Goal: Obtain resource: Download file/media

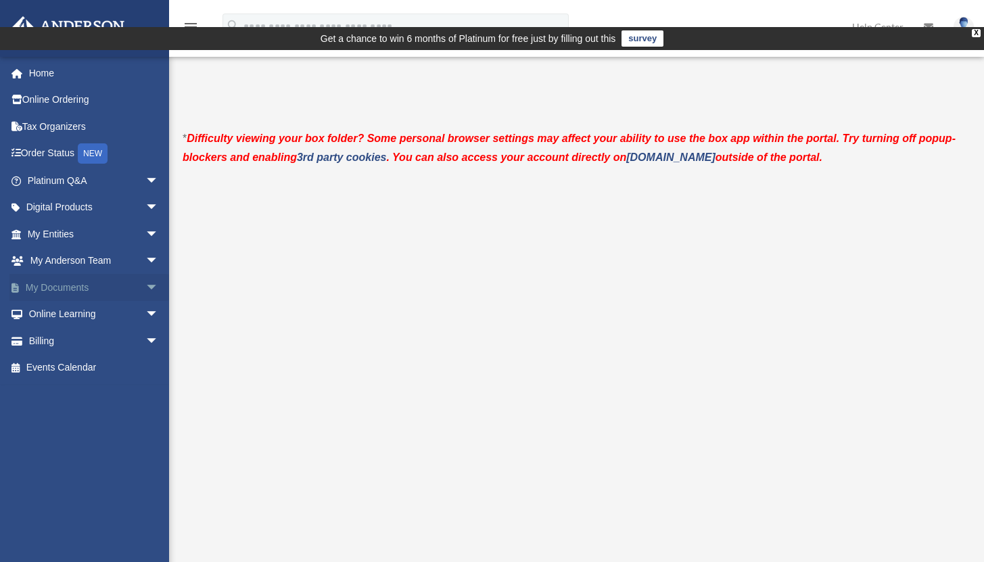
click at [145, 285] on span "arrow_drop_down" at bounding box center [158, 288] width 27 height 28
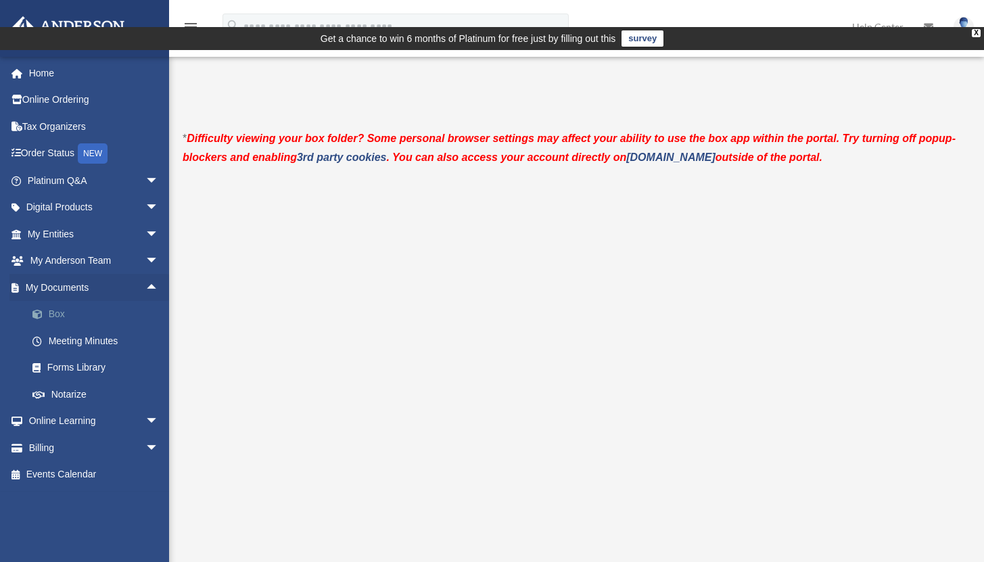
click at [55, 314] on link "Box" at bounding box center [99, 314] width 160 height 27
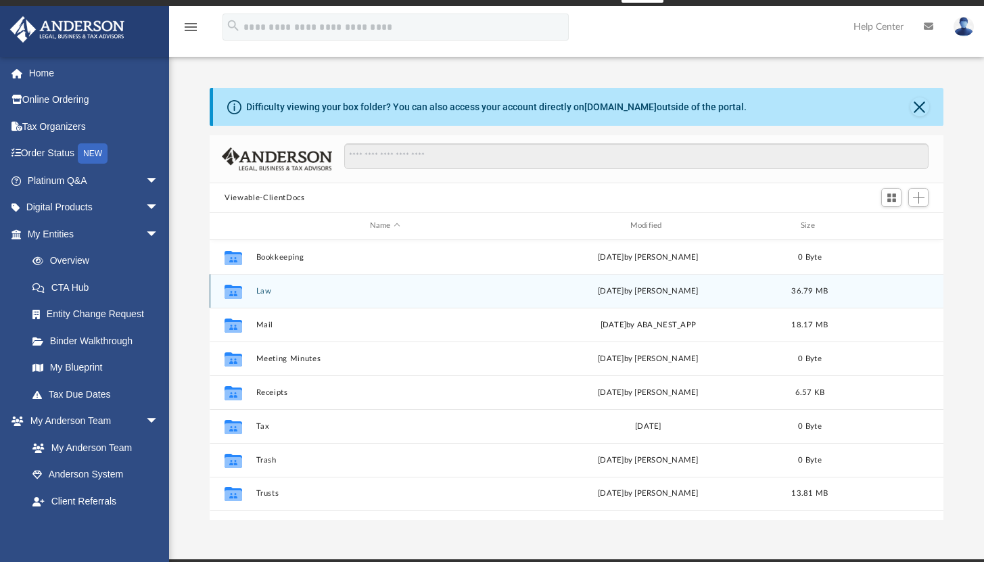
scroll to position [45, 0]
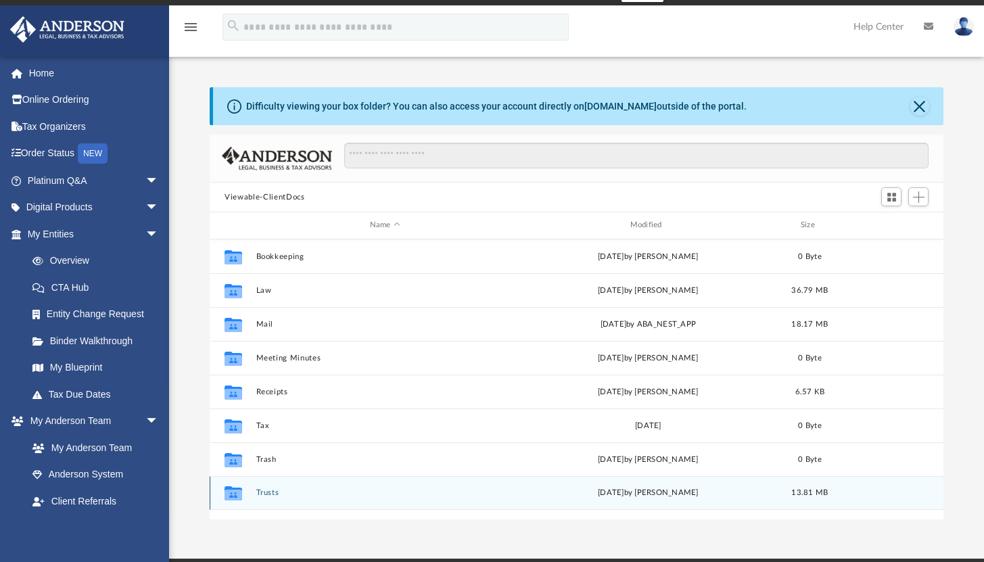
click at [264, 488] on button "Trusts" at bounding box center [385, 492] width 258 height 9
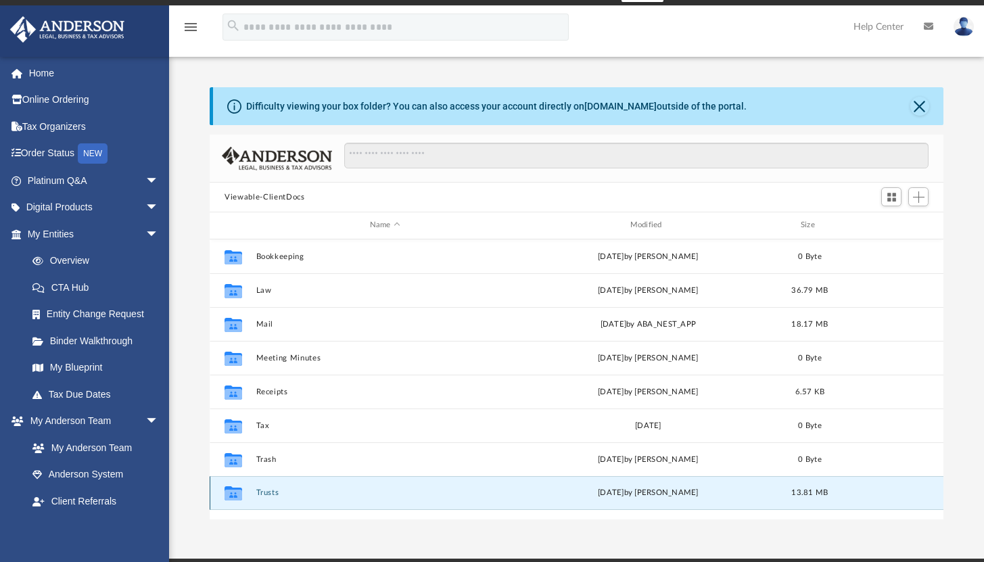
click at [264, 488] on button "Trusts" at bounding box center [385, 492] width 258 height 9
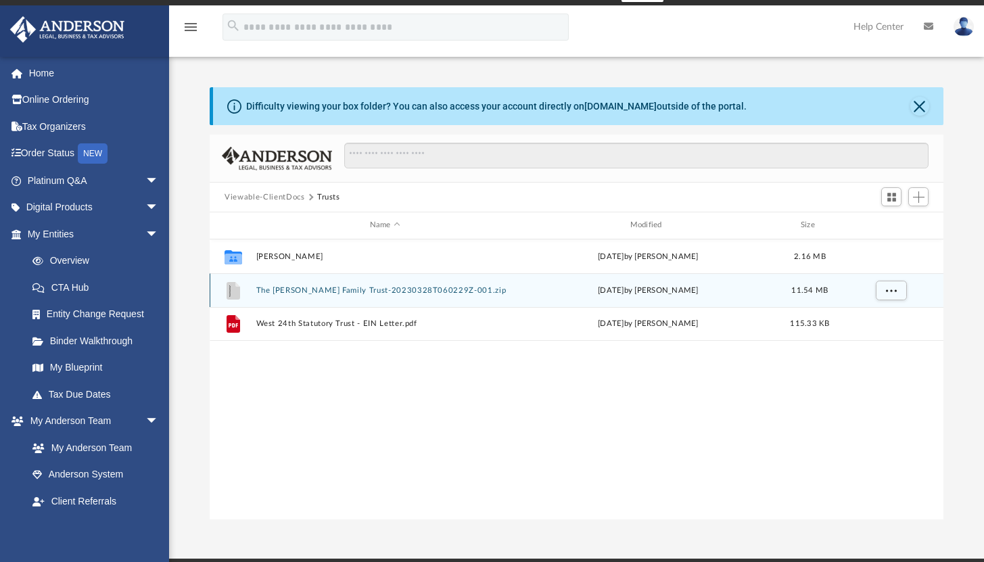
click at [285, 286] on button "The Darquea Family Trust-20230328T060229Z-001.zip" at bounding box center [385, 290] width 258 height 9
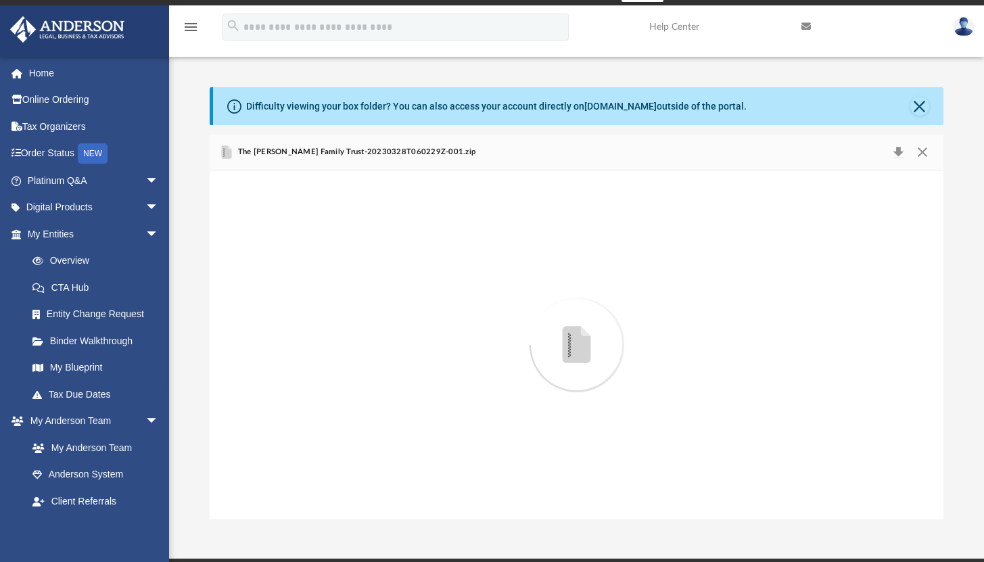
click at [285, 258] on div "Preview" at bounding box center [577, 344] width 734 height 349
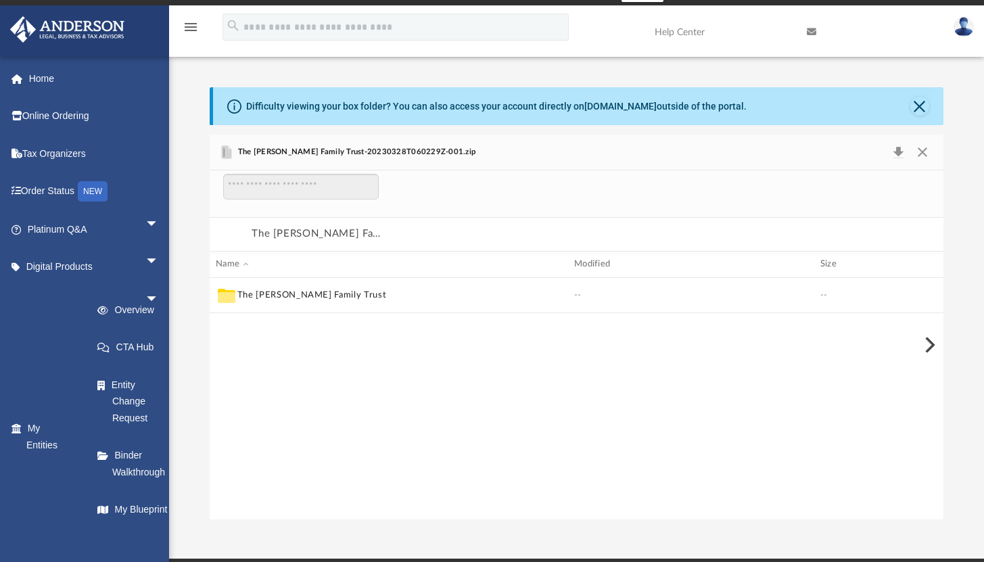
scroll to position [258, 723]
click at [196, 28] on icon "menu" at bounding box center [191, 27] width 16 height 16
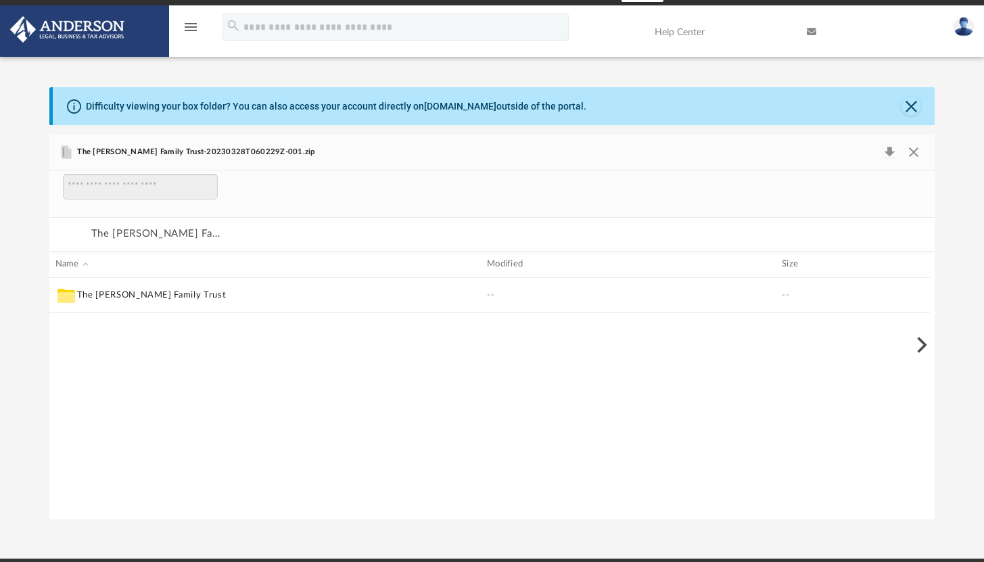
scroll to position [258, 875]
click at [196, 28] on icon "menu" at bounding box center [191, 27] width 16 height 16
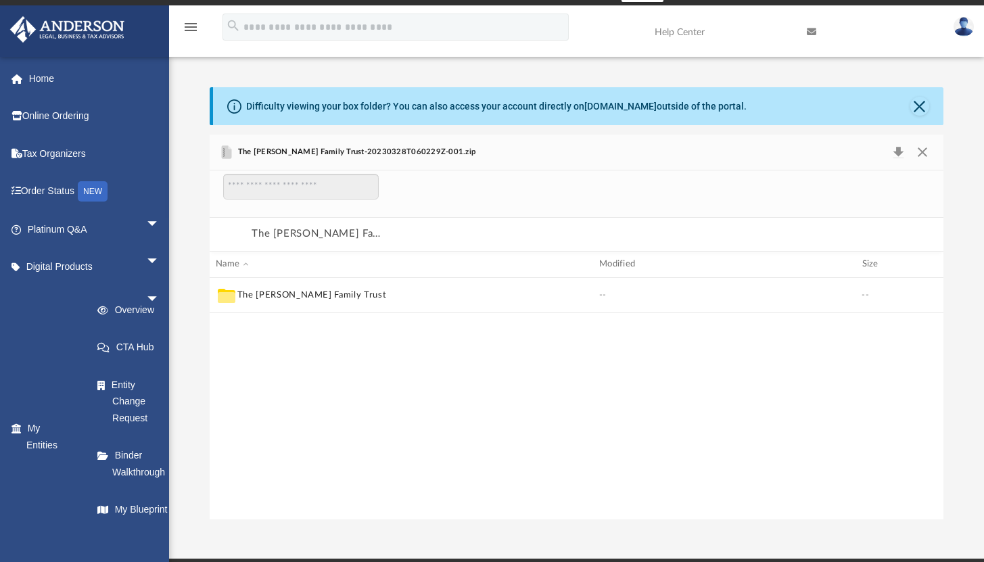
scroll to position [10, 11]
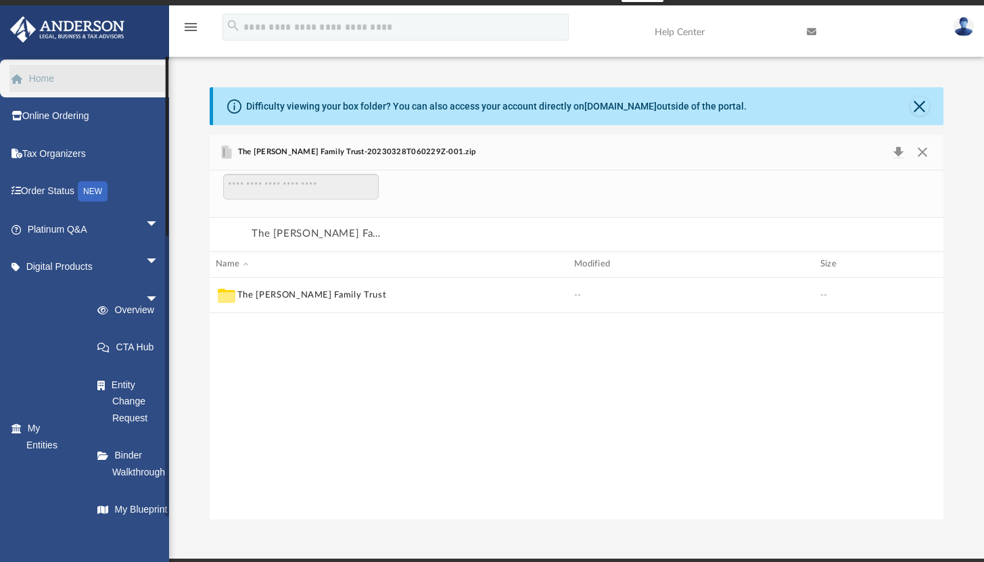
click at [53, 82] on link "Home" at bounding box center [94, 78] width 170 height 27
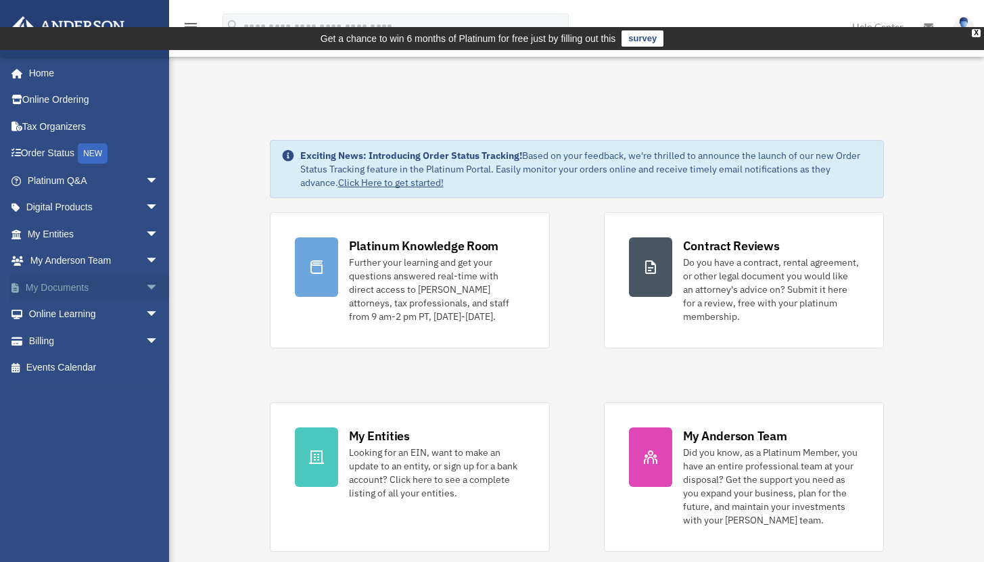
click at [145, 290] on span "arrow_drop_down" at bounding box center [158, 288] width 27 height 28
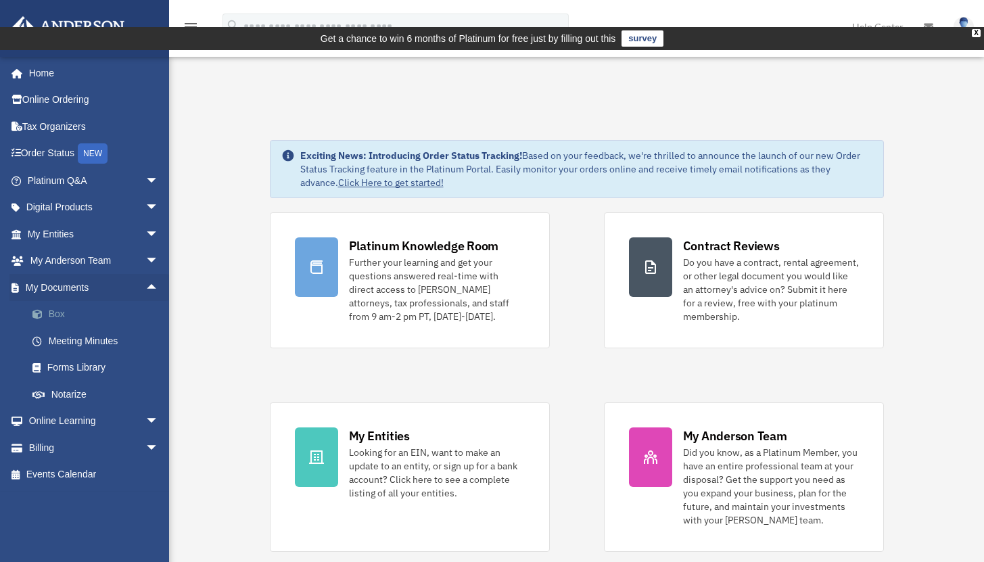
click at [54, 310] on link "Box" at bounding box center [99, 314] width 160 height 27
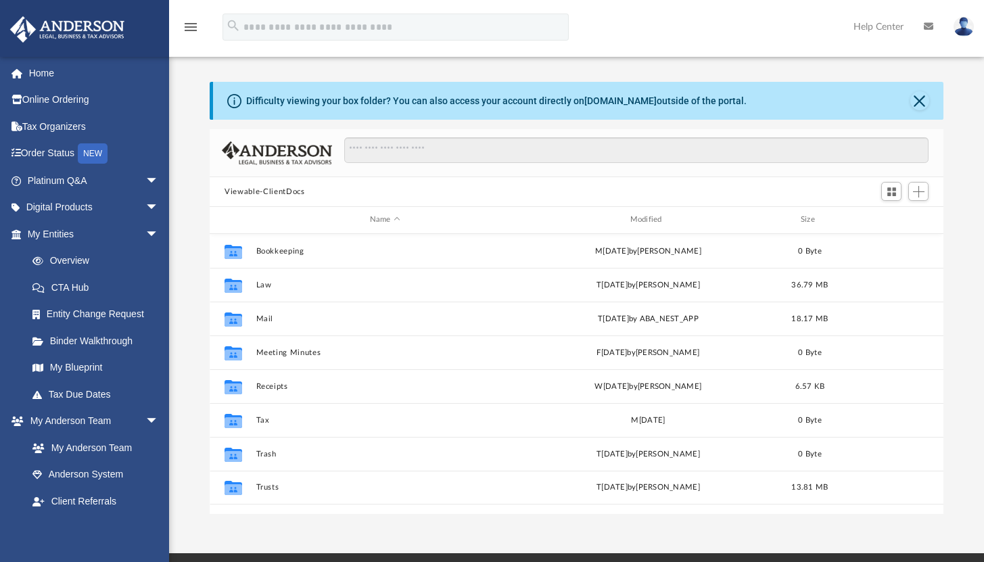
scroll to position [297, 723]
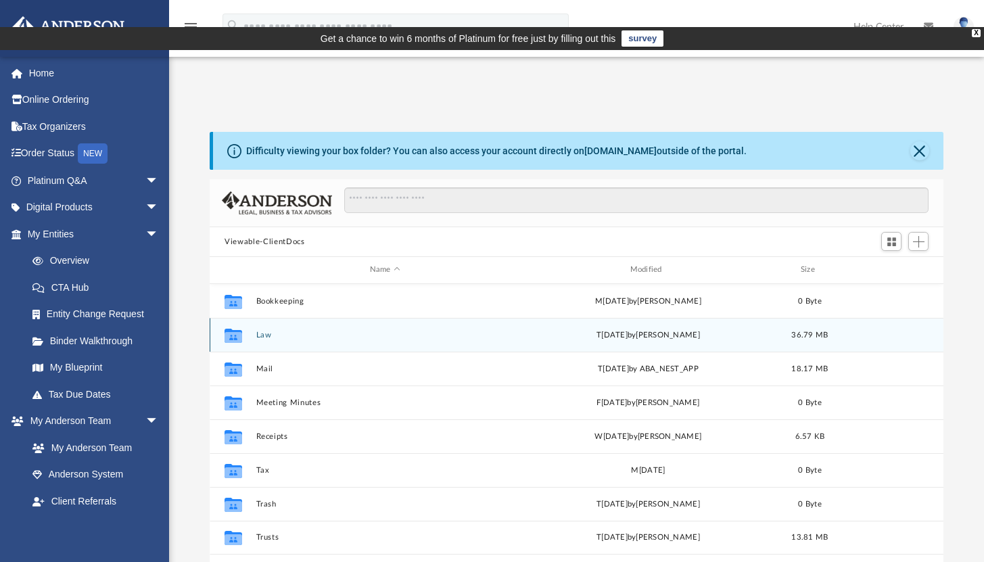
click at [261, 318] on div "Collaborated Folder Law t[DATE] by[PERSON_NAME] 36.79 MB" at bounding box center [577, 335] width 734 height 34
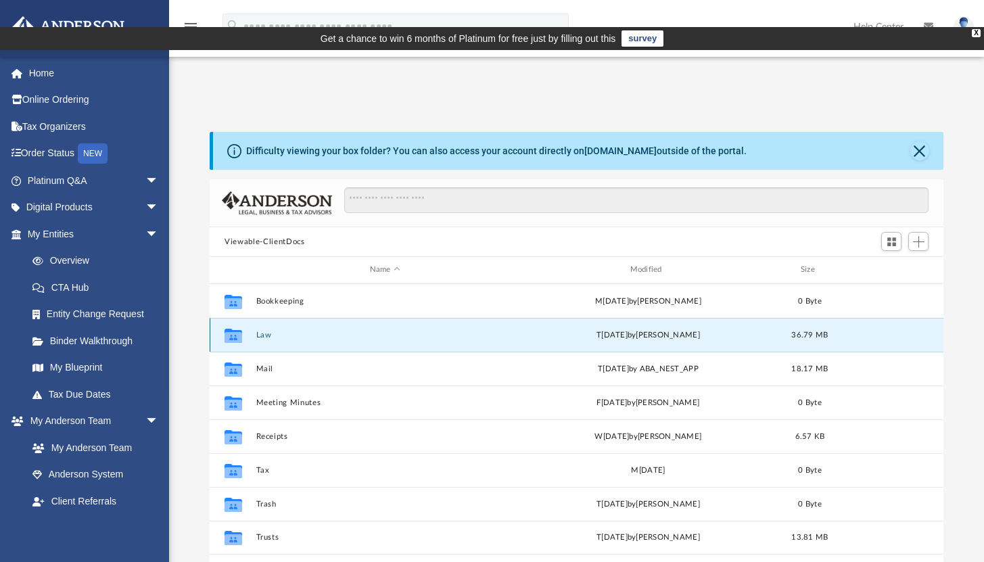
click at [261, 318] on div "Collaborated Folder Law t[DATE] by[PERSON_NAME] 36.79 MB" at bounding box center [577, 335] width 734 height 34
click at [258, 331] on button "Law" at bounding box center [385, 335] width 258 height 9
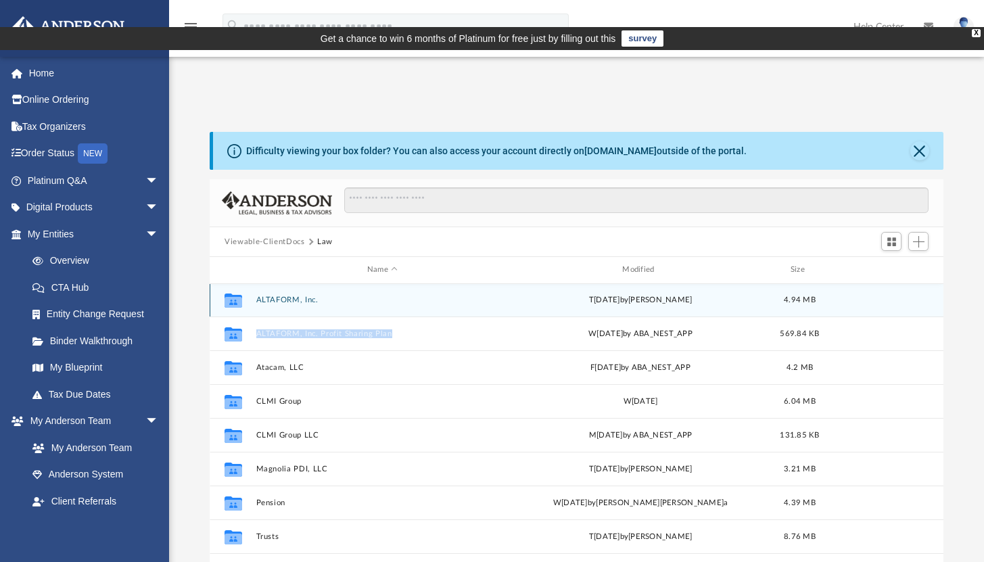
scroll to position [0, 0]
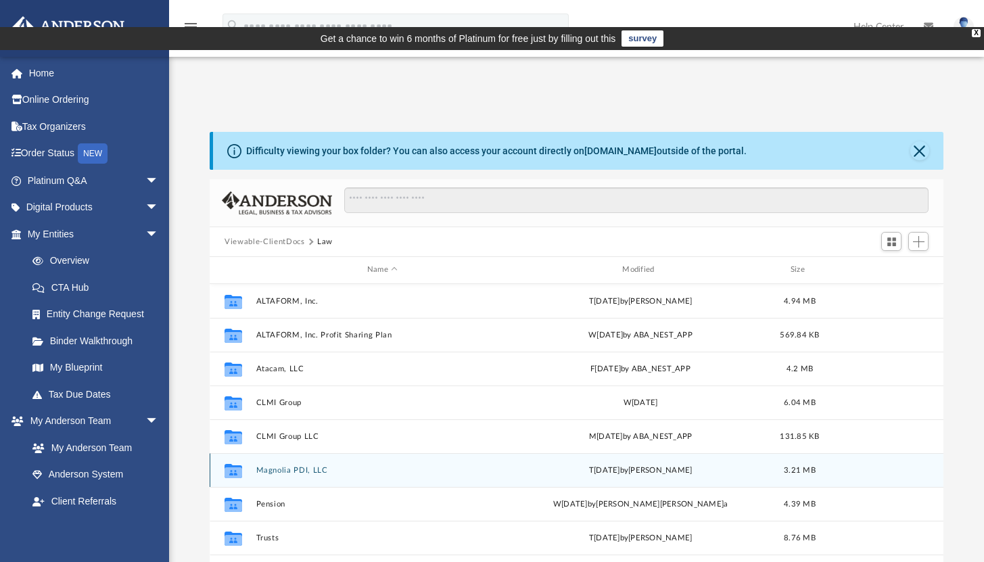
click at [237, 463] on g "grid" at bounding box center [234, 470] width 18 height 14
click at [237, 463] on icon "grid" at bounding box center [234, 470] width 18 height 14
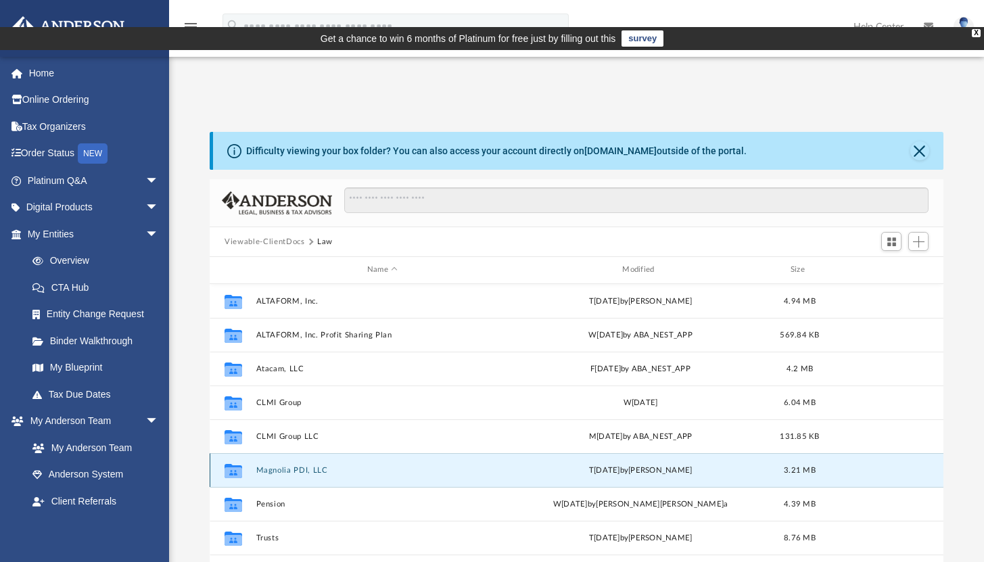
click at [239, 467] on icon "grid" at bounding box center [234, 472] width 18 height 11
click at [329, 466] on button "Magnolia PDI, LLC" at bounding box center [382, 470] width 252 height 9
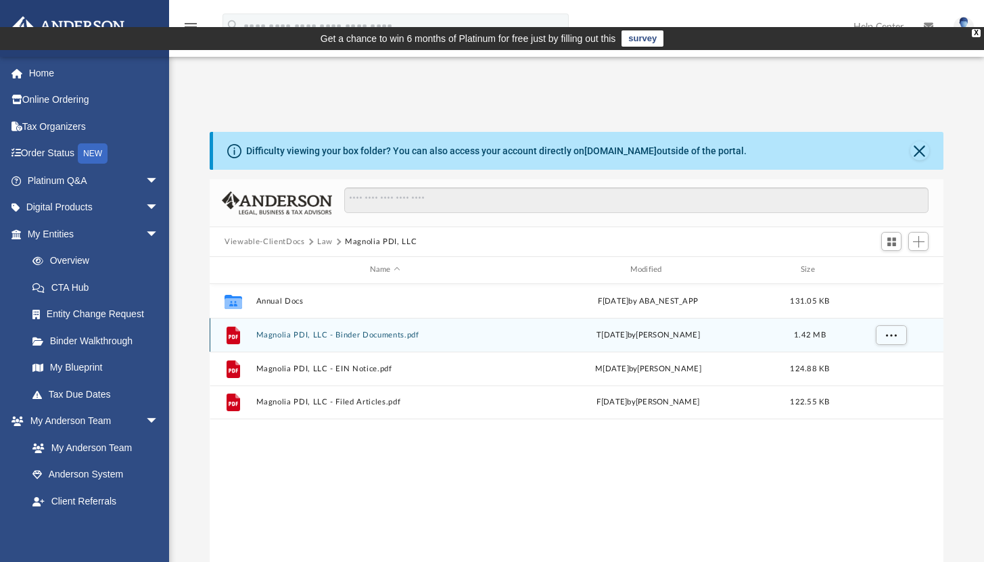
click at [409, 331] on button "Magnolia PDI, LLC - Binder Documents.pdf" at bounding box center [385, 335] width 258 height 9
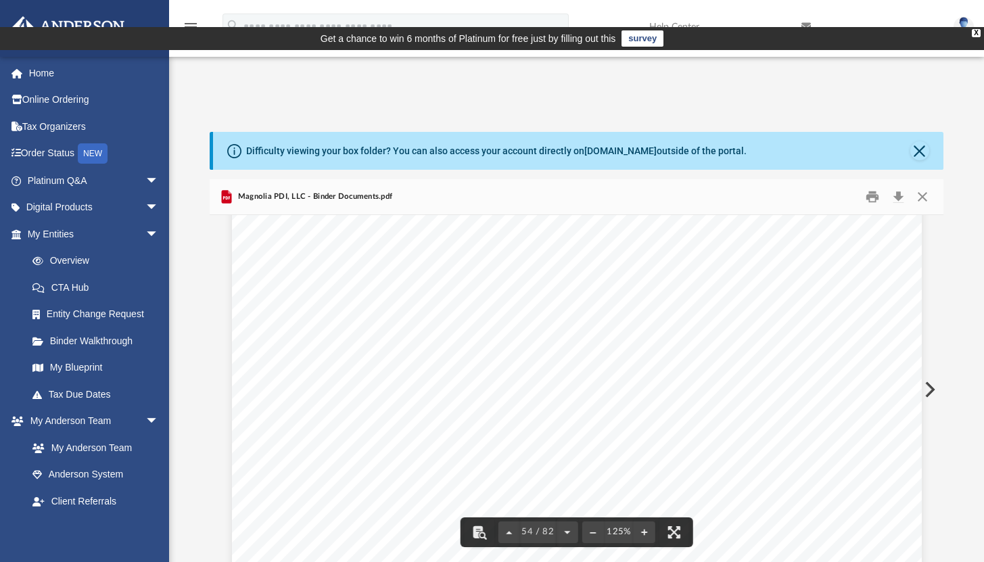
scroll to position [47993, 0]
click at [923, 187] on button "Close" at bounding box center [922, 197] width 24 height 21
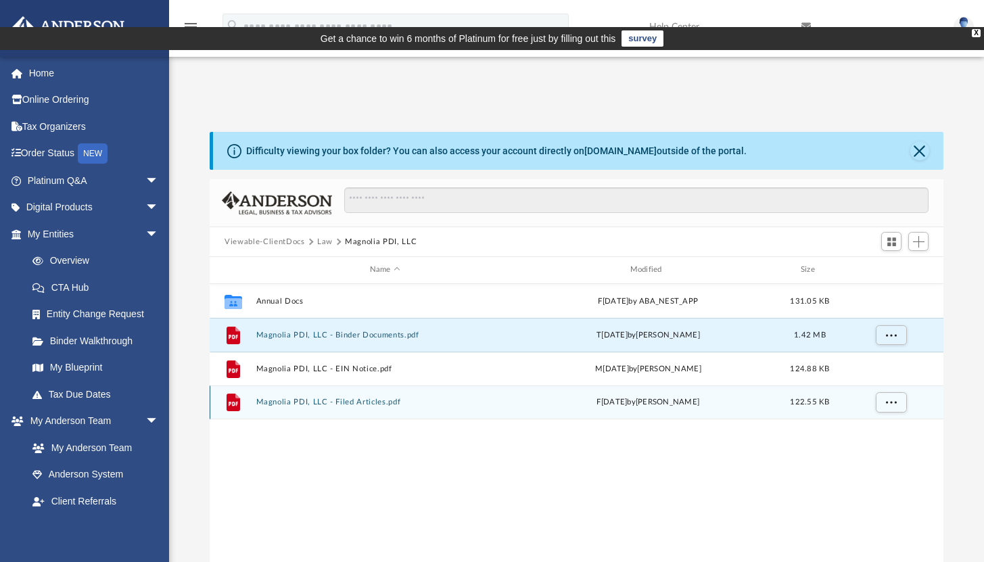
click at [372, 398] on button "Magnolia PDI, LLC - Filed Articles.pdf" at bounding box center [385, 402] width 258 height 9
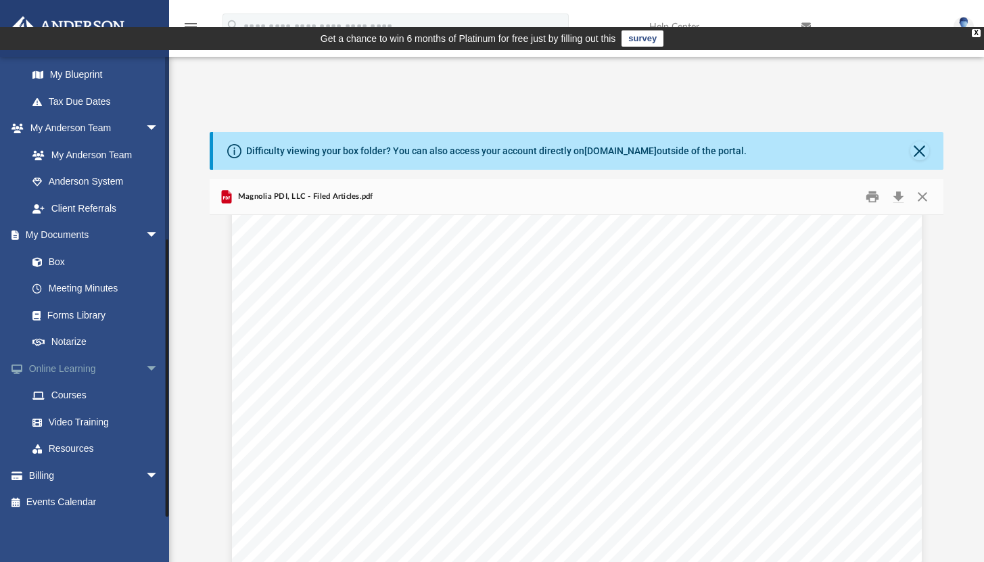
scroll to position [295, 0]
click at [61, 259] on link "Box" at bounding box center [99, 259] width 160 height 27
click at [55, 256] on link "Box" at bounding box center [99, 259] width 160 height 27
click at [57, 257] on link "Box" at bounding box center [99, 259] width 160 height 27
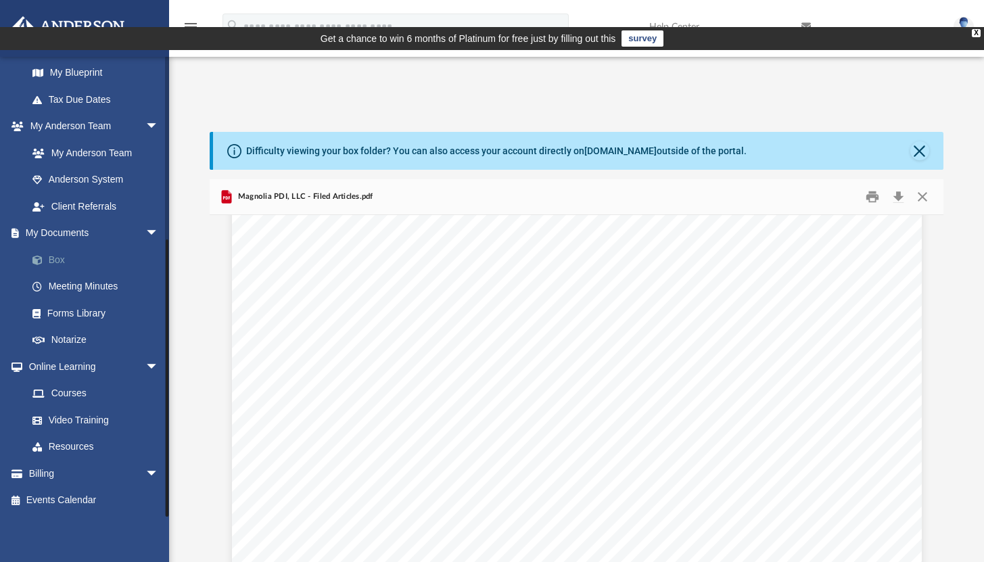
click at [57, 257] on link "Box" at bounding box center [99, 259] width 160 height 27
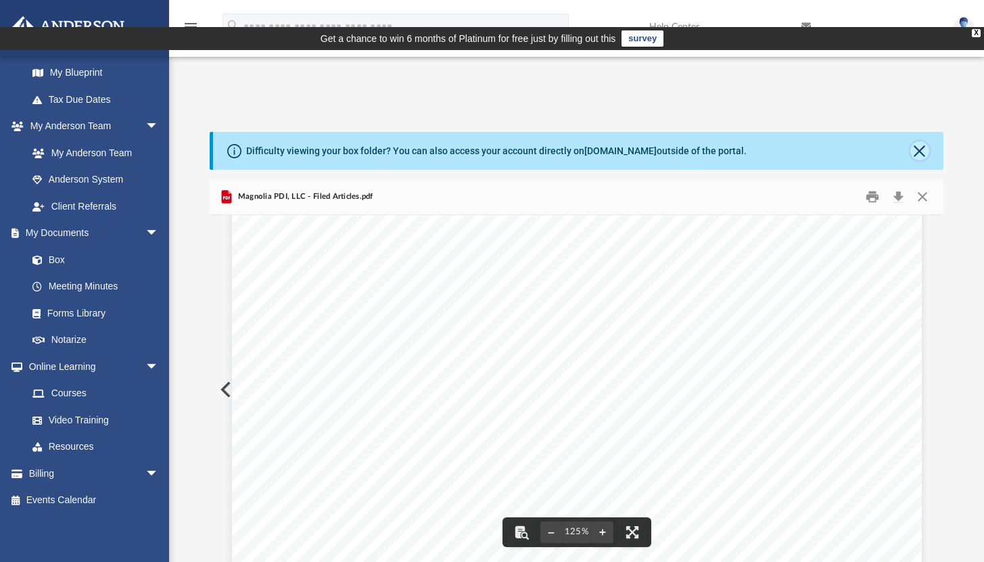
click at [917, 141] on button "Close" at bounding box center [920, 150] width 19 height 19
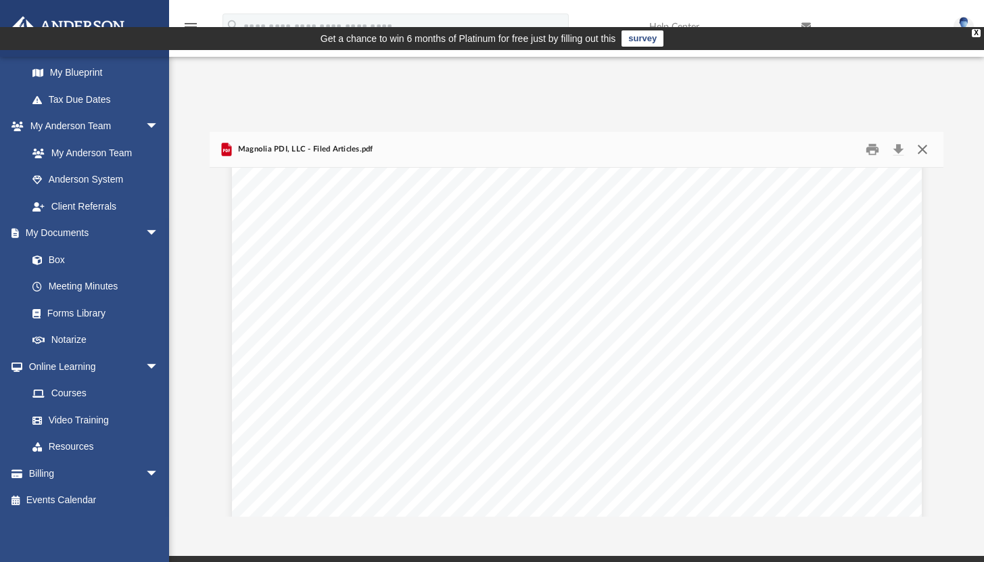
click at [924, 139] on button "Close" at bounding box center [922, 149] width 24 height 21
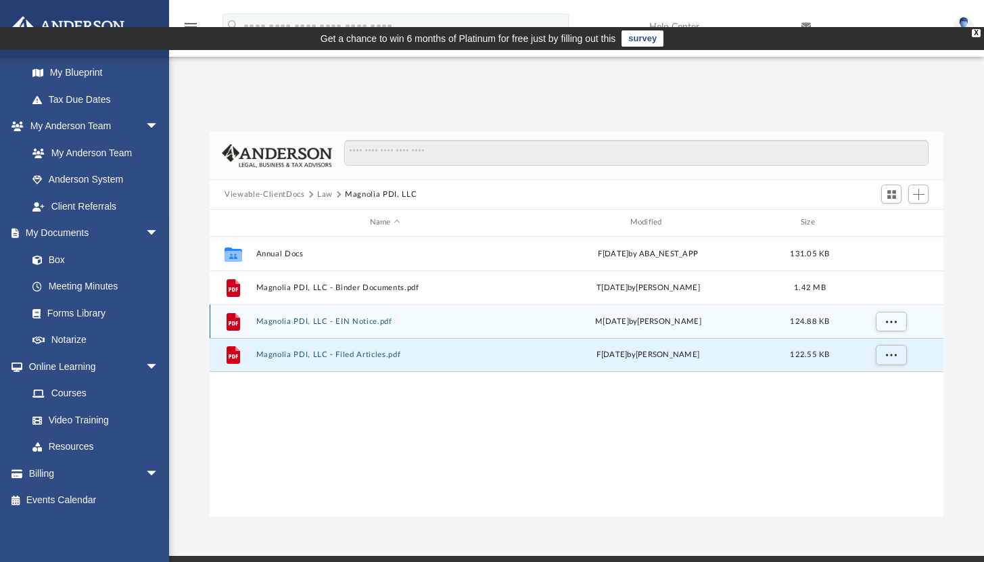
click at [337, 317] on button "Magnolia PDI, LLC - EIN Notice.pdf" at bounding box center [385, 321] width 258 height 9
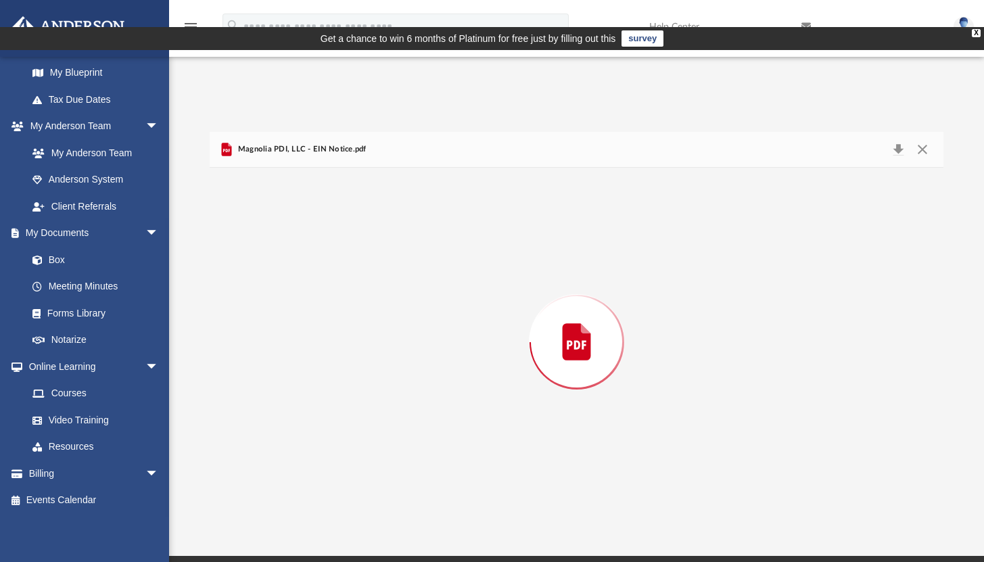
click at [337, 293] on div "Preview" at bounding box center [577, 342] width 734 height 349
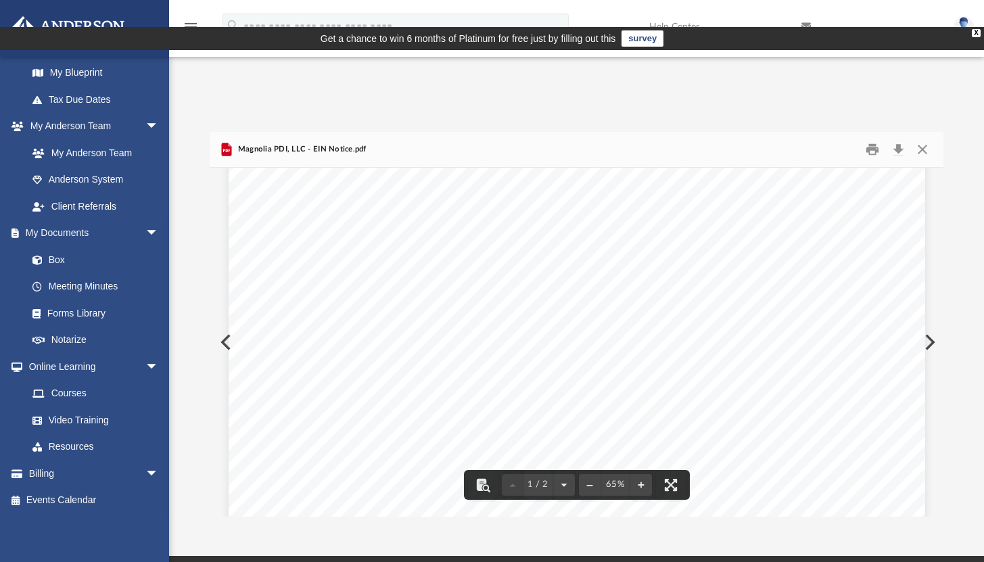
scroll to position [346, 0]
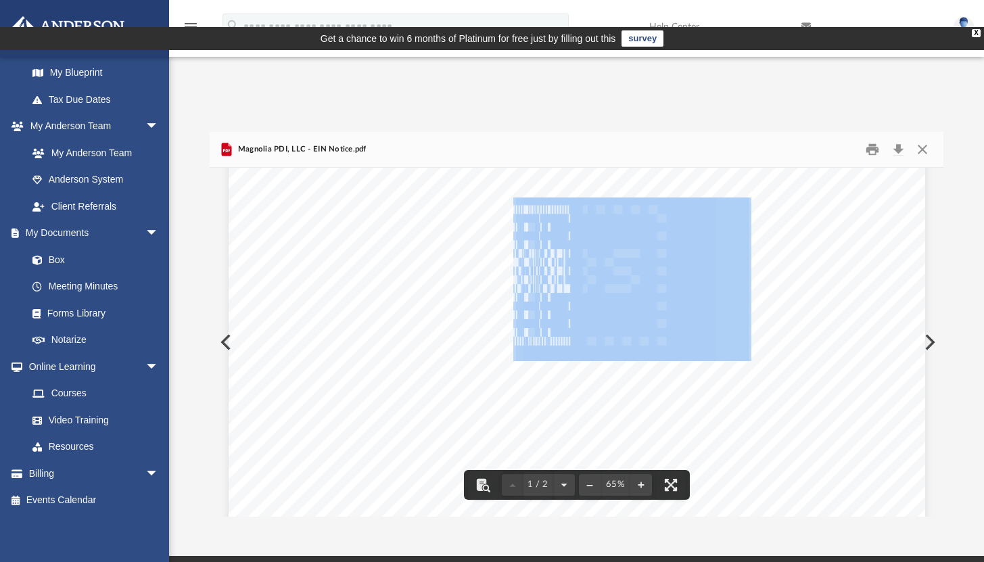
drag, startPoint x: 551, startPoint y: 237, endPoint x: 510, endPoint y: 237, distance: 40.6
click at [510, 237] on div "                                      …" at bounding box center [577, 324] width 697 height 985
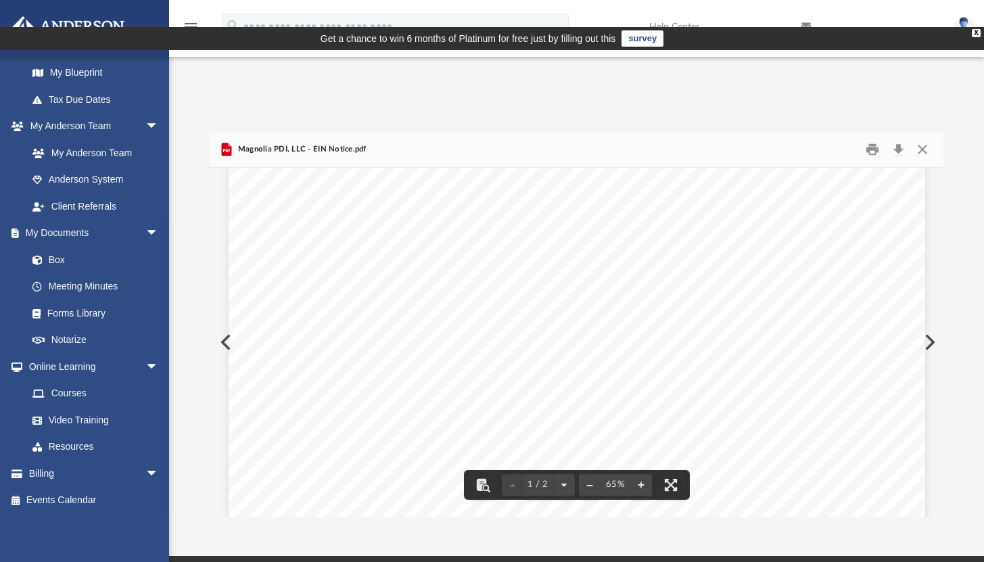
click at [664, 239] on span "" at bounding box center [683, 280] width 39 height 141
click at [924, 139] on button "Close" at bounding box center [922, 149] width 24 height 21
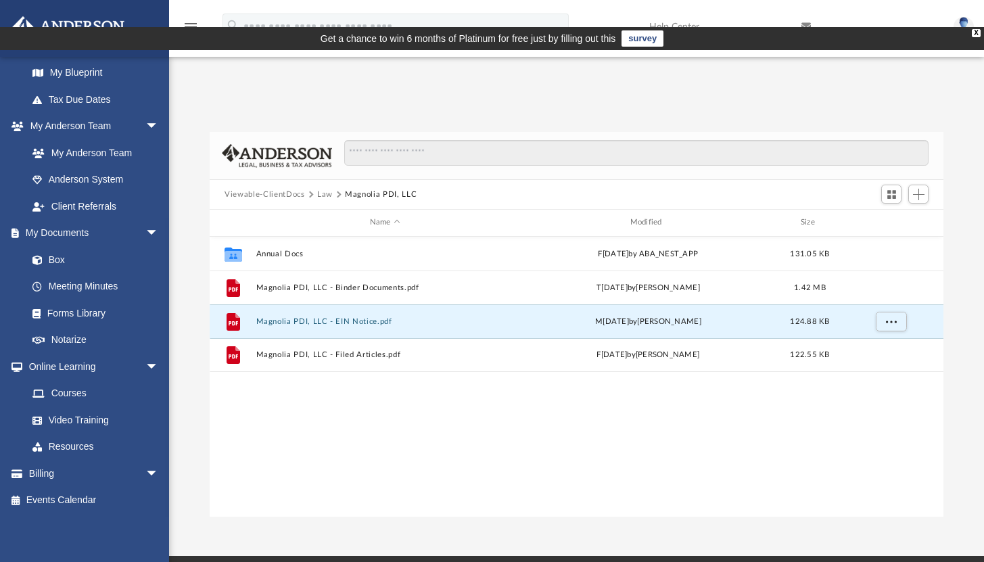
click at [321, 189] on button "Law" at bounding box center [325, 195] width 16 height 12
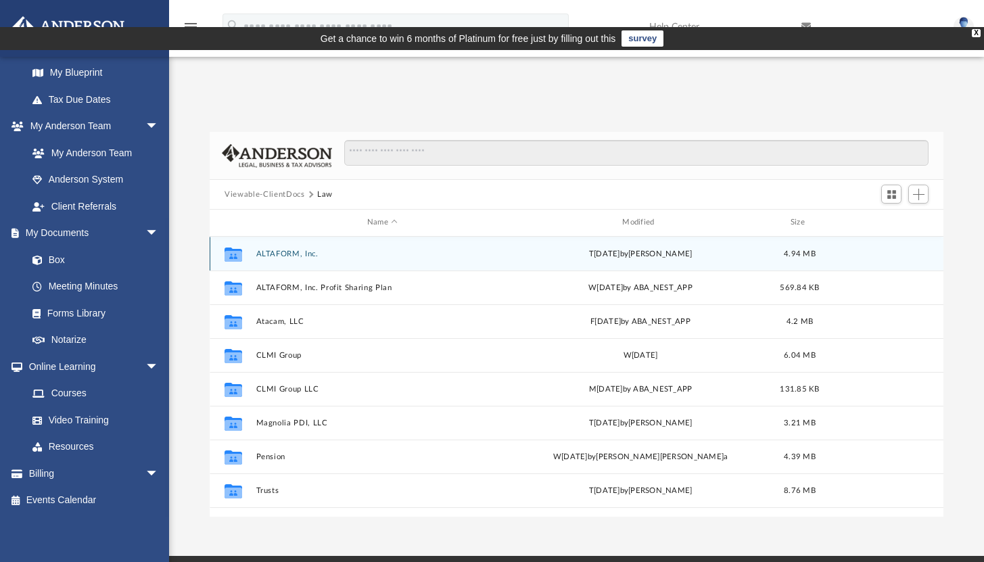
click at [289, 250] on button "ALTAFORM, Inc." at bounding box center [382, 254] width 252 height 9
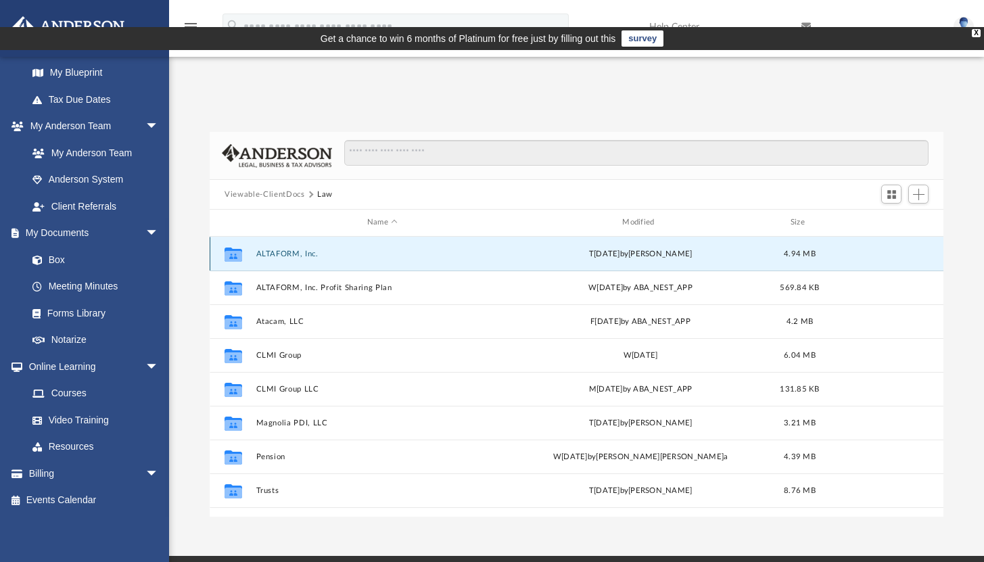
click at [289, 250] on button "ALTAFORM, Inc." at bounding box center [382, 254] width 252 height 9
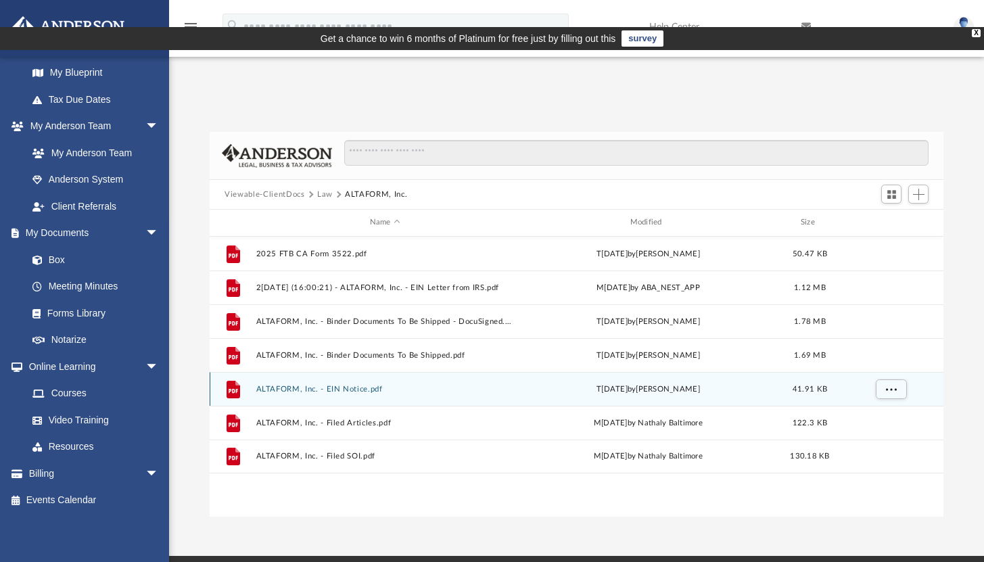
click at [308, 385] on button "ALTAFORM, Inc. - EIN Notice.pdf" at bounding box center [385, 389] width 258 height 9
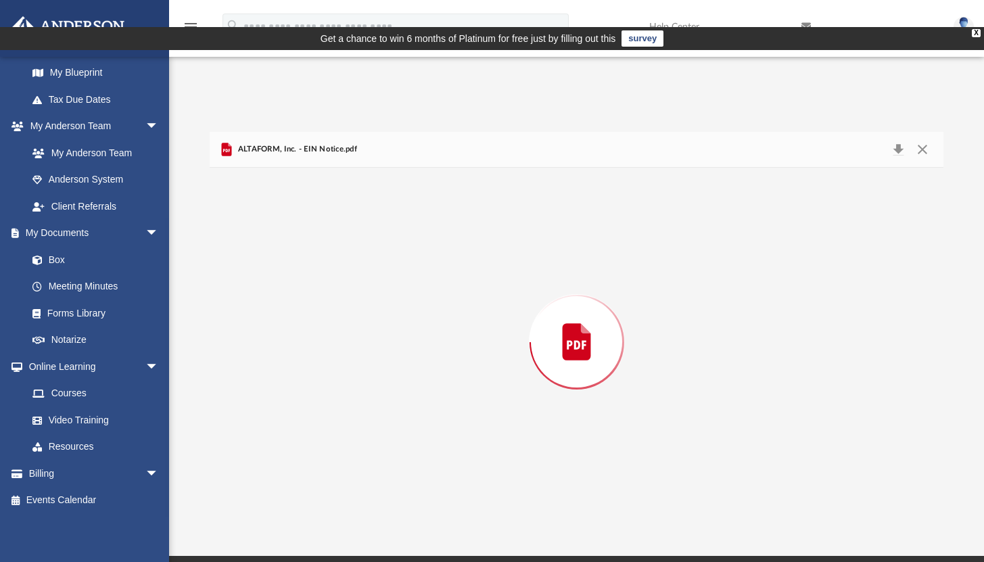
click at [308, 363] on div "Preview" at bounding box center [577, 342] width 734 height 349
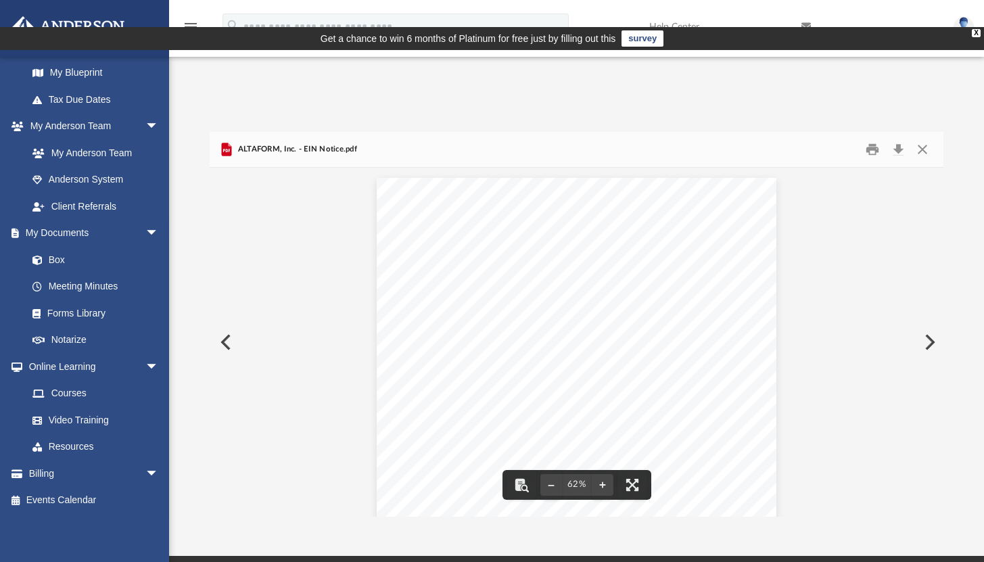
drag, startPoint x: 492, startPoint y: 263, endPoint x: 458, endPoint y: 264, distance: 34.5
click at [458, 264] on div "Page 1" at bounding box center [577, 351] width 400 height 346
click at [919, 139] on button "Close" at bounding box center [922, 149] width 24 height 21
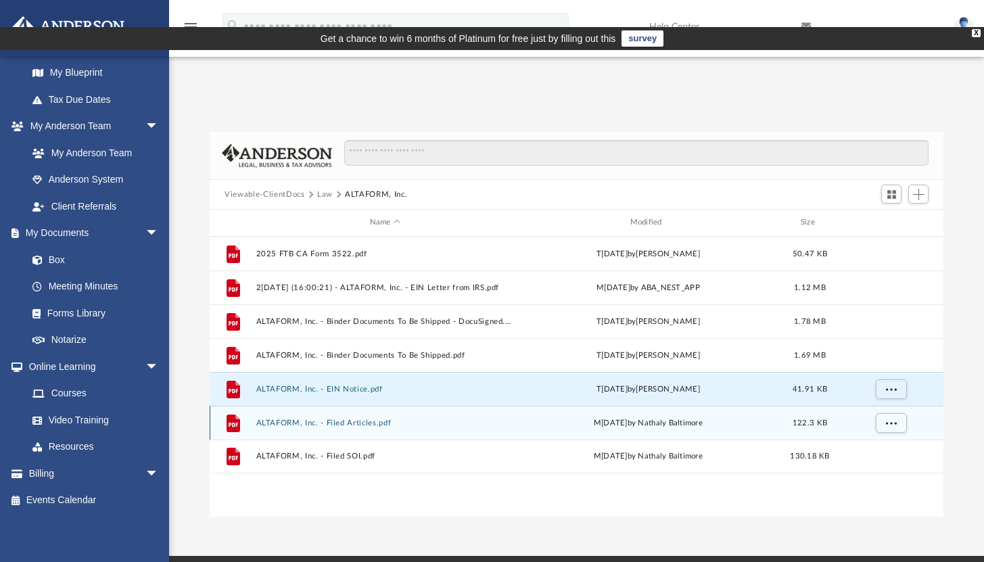
click at [354, 419] on button "ALTAFORM, Inc. - Filed Articles.pdf" at bounding box center [385, 423] width 258 height 9
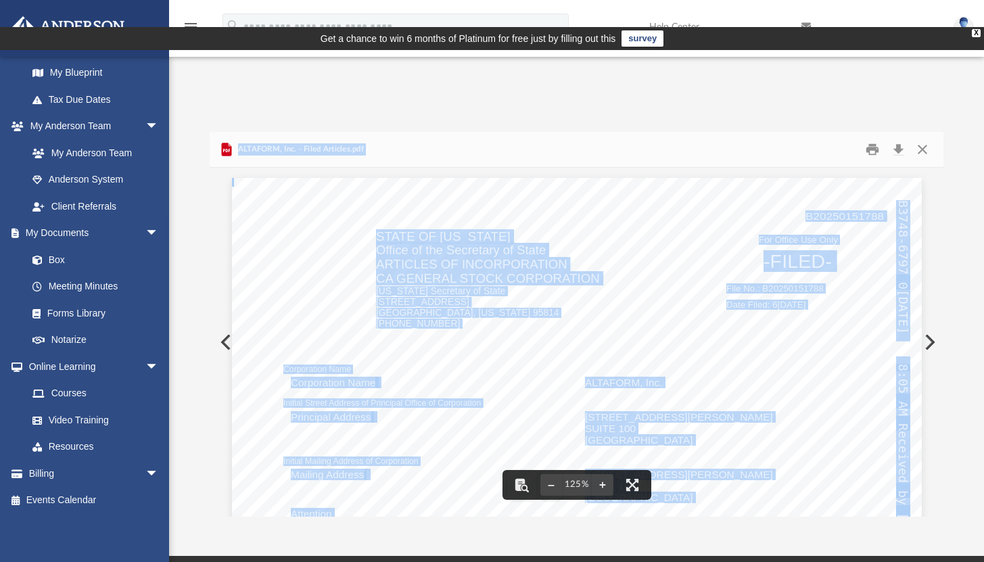
drag, startPoint x: 582, startPoint y: 390, endPoint x: 685, endPoint y: 411, distance: 104.3
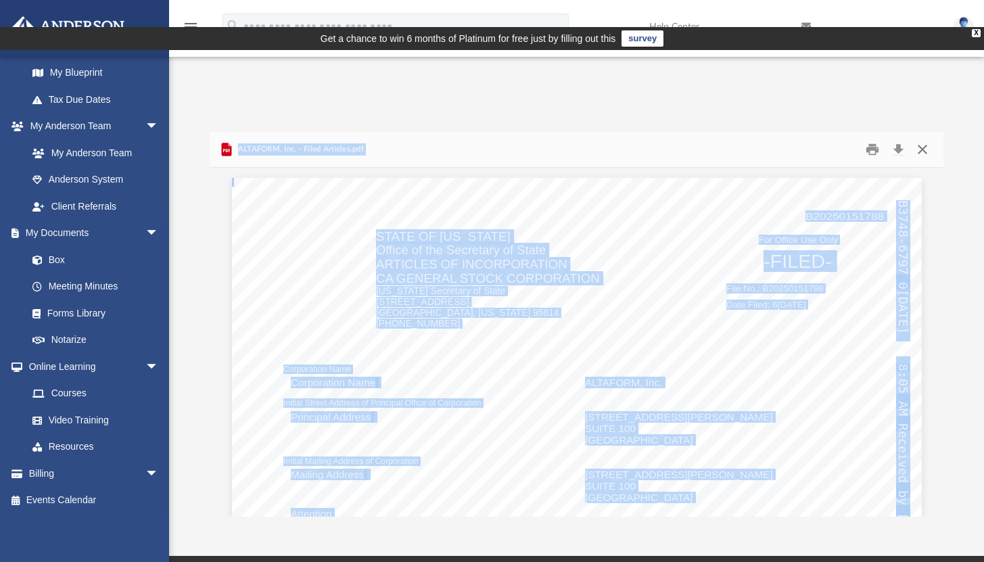
click at [922, 139] on button "Close" at bounding box center [922, 149] width 24 height 21
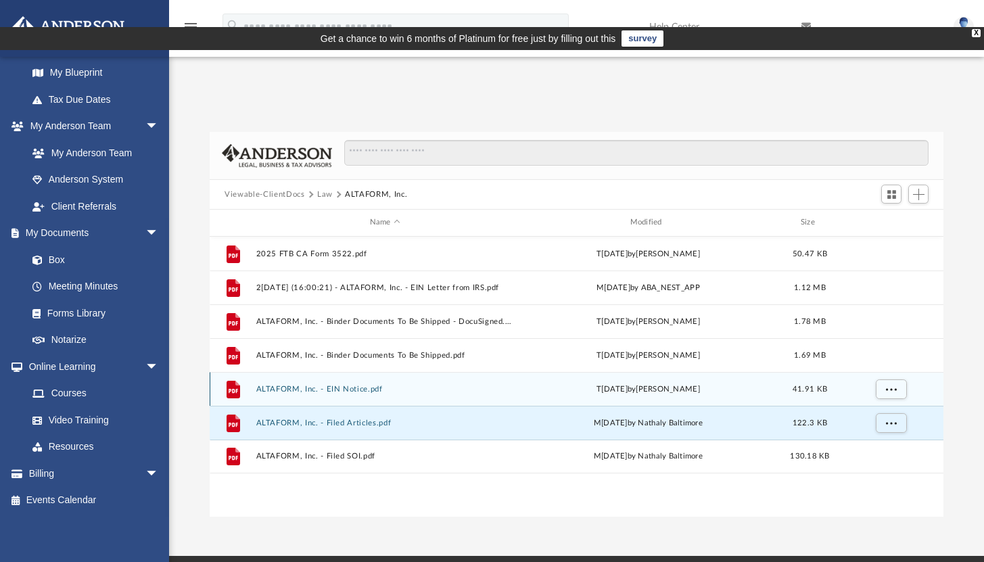
click at [362, 372] on div "File ALTAFORM, Inc. - EIN Notice.pdf Thu Jun 5 2025 by Caleb Nichols 41.91 KB" at bounding box center [577, 389] width 734 height 34
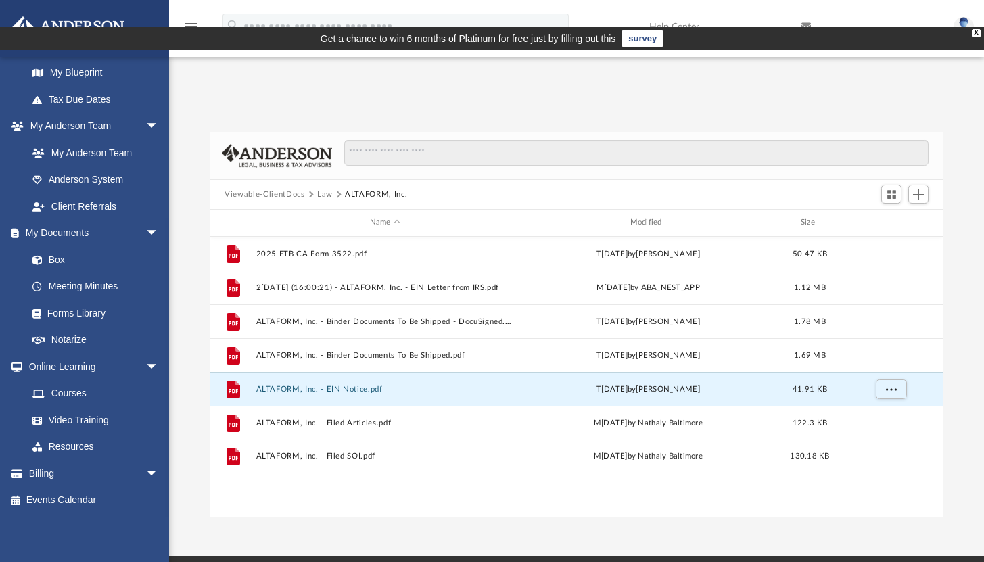
click at [362, 372] on div "File ALTAFORM, Inc. - EIN Notice.pdf Thu Jun 5 2025 by Caleb Nichols 41.91 KB" at bounding box center [577, 389] width 734 height 34
click at [370, 385] on button "ALTAFORM, Inc. - EIN Notice.pdf" at bounding box center [385, 389] width 258 height 9
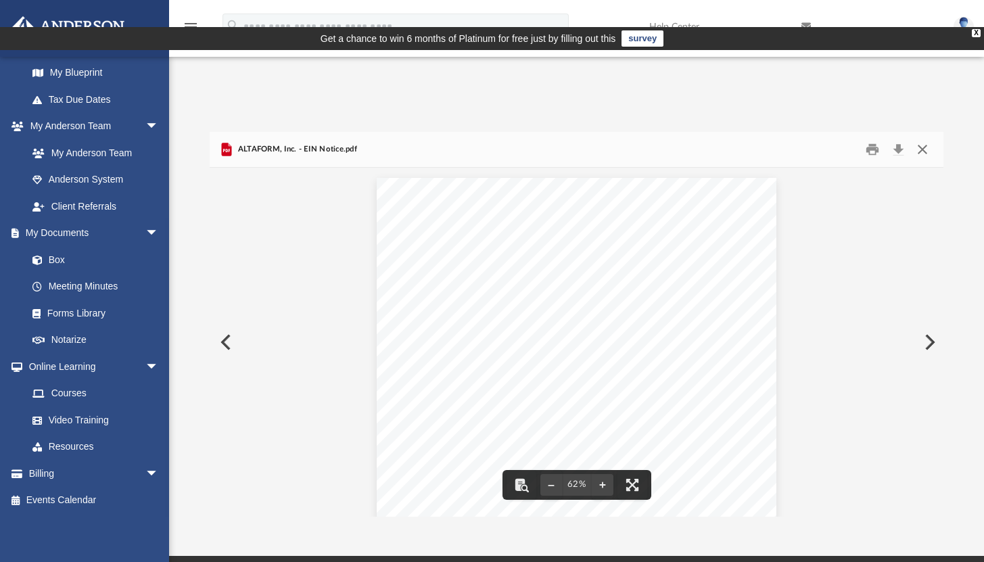
click at [923, 139] on button "Close" at bounding box center [922, 149] width 24 height 21
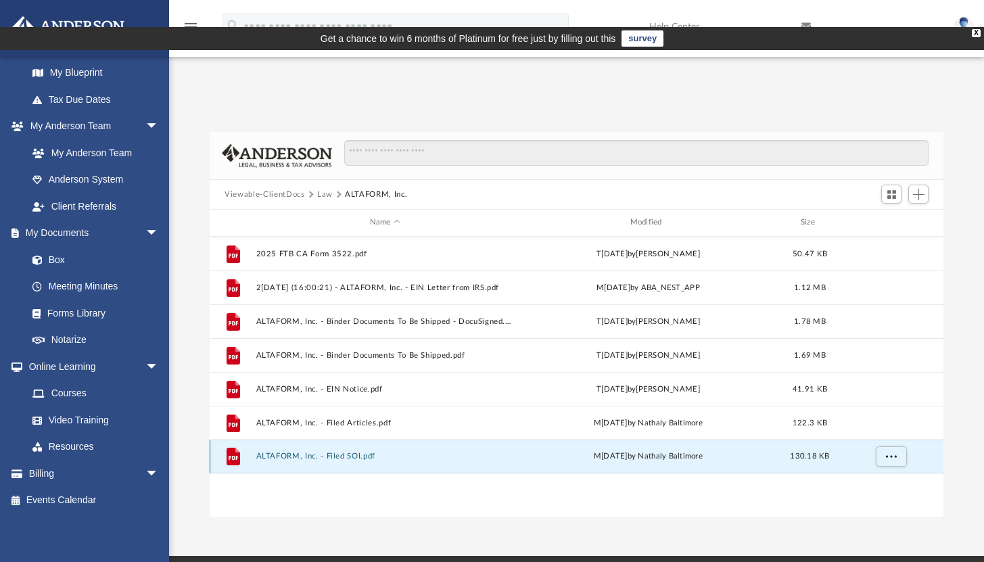
click at [348, 452] on button "ALTAFORM, Inc. - Filed SOI.pdf" at bounding box center [385, 456] width 258 height 9
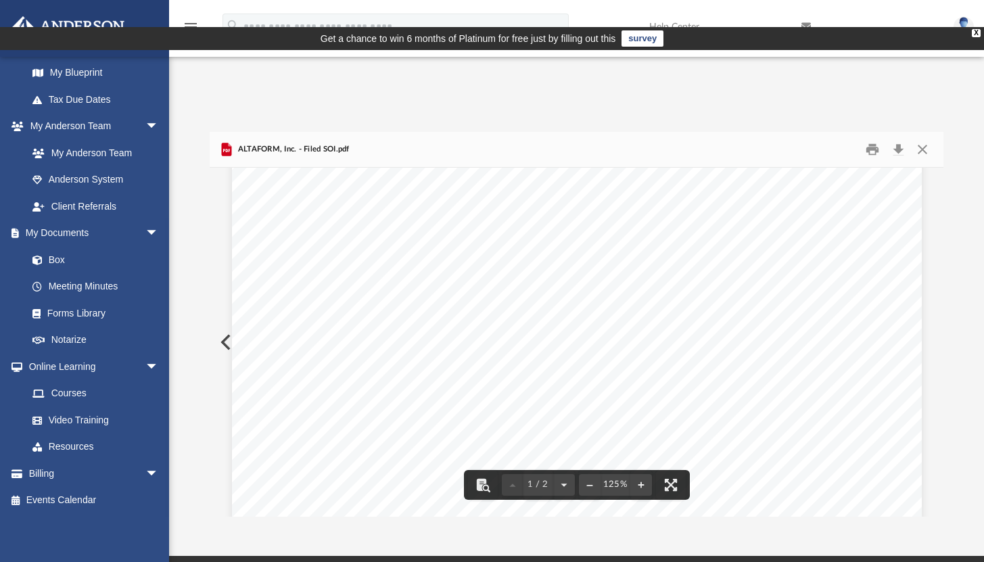
scroll to position [150, 0]
